Goal: Task Accomplishment & Management: Use online tool/utility

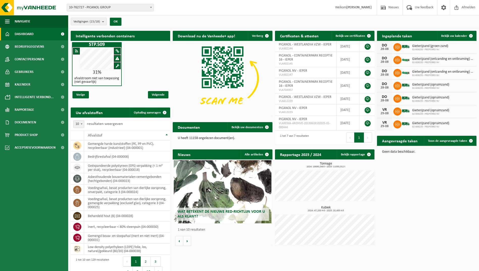
click at [31, 36] on span "Dashboard" at bounding box center [24, 34] width 19 height 13
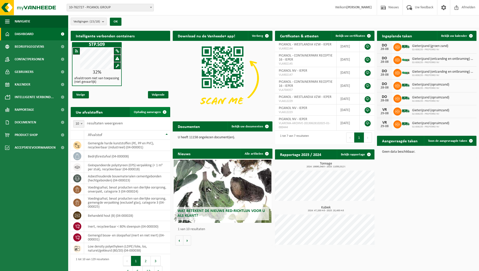
click at [144, 112] on span "Ophaling aanvragen" at bounding box center [147, 111] width 27 height 3
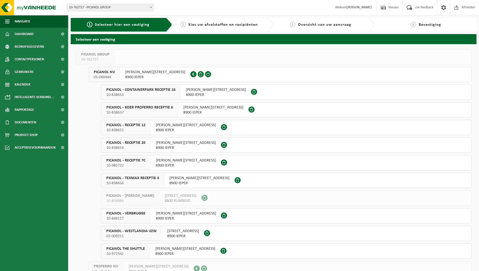
click at [146, 147] on div "PICANOL - RECEPTIE 20 10-838654" at bounding box center [125, 145] width 49 height 15
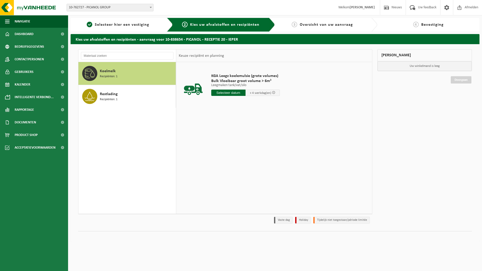
click at [225, 94] on input "text" at bounding box center [228, 93] width 34 height 6
click at [243, 153] on div "28 29 30 31 1 2 3 4 5 6 7 8 9 10 11 12 13 14 15 16 17 18 19 20 21 22 23 24 25 2…" at bounding box center [243, 137] width 62 height 40
click at [268, 104] on icon at bounding box center [269, 104] width 8 height 8
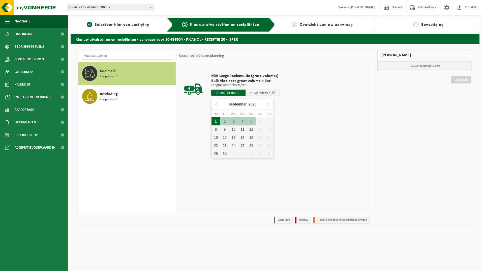
click at [217, 121] on div "1" at bounding box center [216, 121] width 9 height 8
type input "Van 2025-09-01"
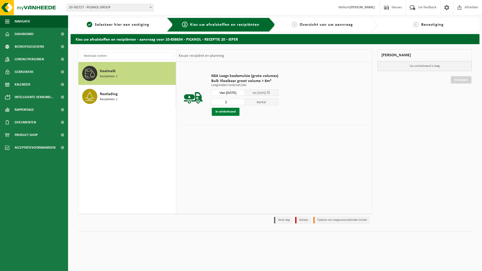
click at [225, 113] on button "In winkelmand" at bounding box center [226, 112] width 28 height 8
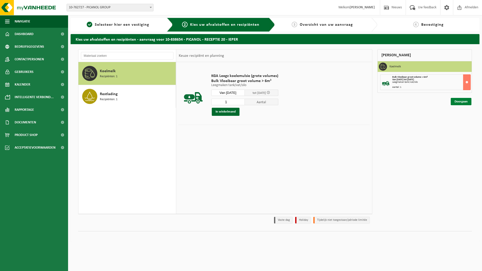
click at [459, 100] on link "Doorgaan" at bounding box center [461, 101] width 21 height 7
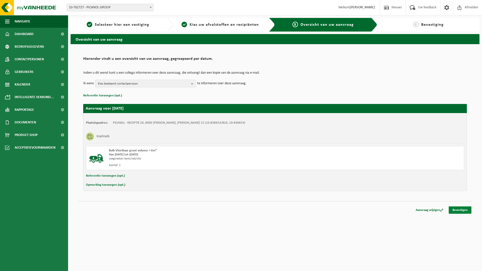
click at [457, 209] on link "Bevestigen" at bounding box center [460, 209] width 23 height 7
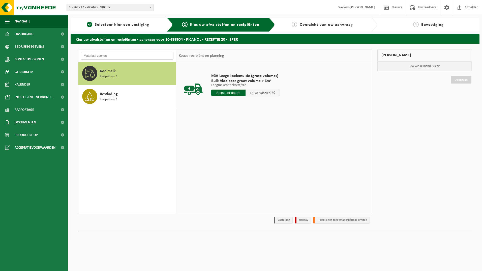
click at [116, 58] on input "text" at bounding box center [127, 56] width 93 height 8
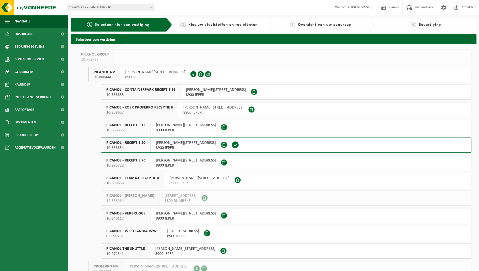
click at [163, 97] on span "10-838653" at bounding box center [140, 94] width 69 height 5
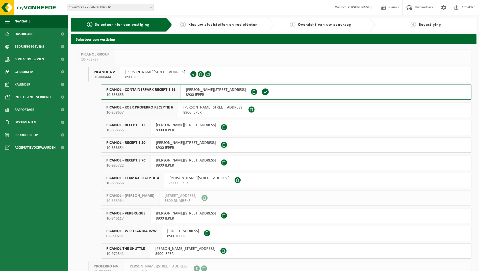
click at [163, 97] on span "10-838653" at bounding box center [140, 94] width 69 height 5
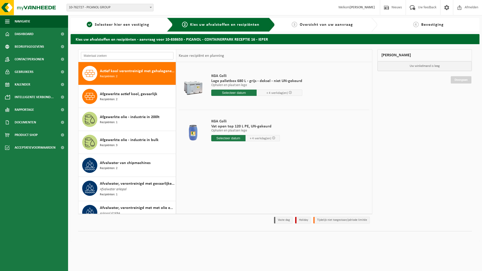
click at [119, 58] on input "text" at bounding box center [127, 56] width 93 height 8
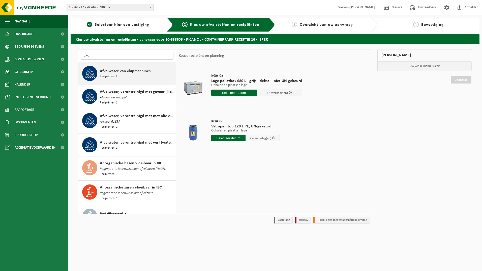
type input "afva"
click at [119, 73] on span "Afvalwater van chipmachines" at bounding box center [125, 71] width 51 height 6
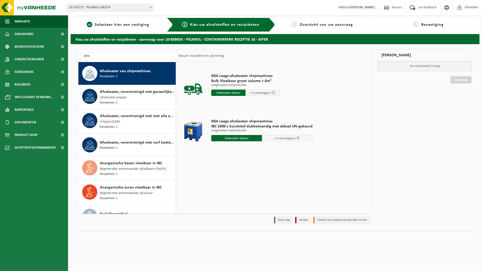
click at [245, 138] on input "text" at bounding box center [236, 138] width 51 height 6
click at [269, 151] on icon at bounding box center [268, 150] width 1 height 3
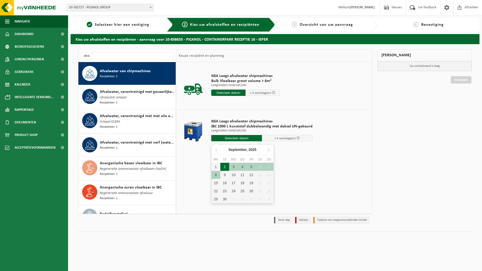
click at [222, 166] on div "2" at bounding box center [224, 167] width 9 height 8
type input "Van 2025-09-02"
type input "2025-09-02"
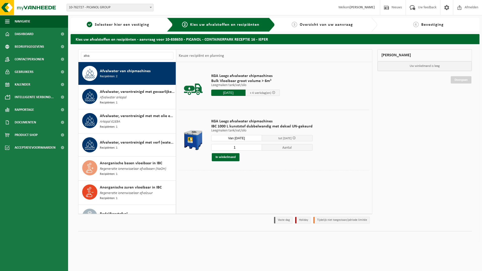
click at [237, 147] on input "1" at bounding box center [236, 147] width 51 height 7
type input "12"
click at [232, 158] on button "In winkelmand" at bounding box center [226, 157] width 28 height 8
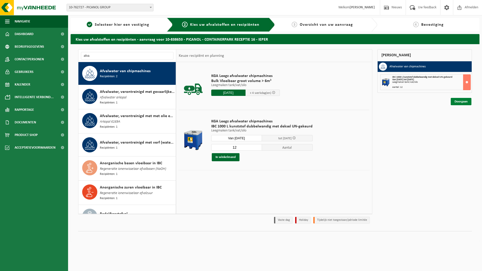
click at [458, 102] on link "Doorgaan" at bounding box center [461, 101] width 21 height 7
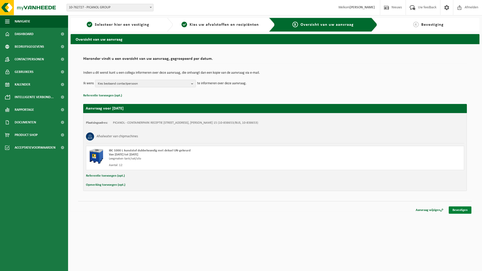
click at [460, 210] on link "Bevestigen" at bounding box center [460, 209] width 23 height 7
